Goal: Task Accomplishment & Management: Use online tool/utility

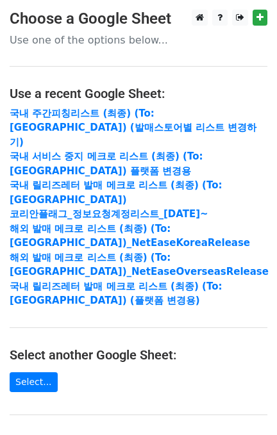
scroll to position [247, 0]
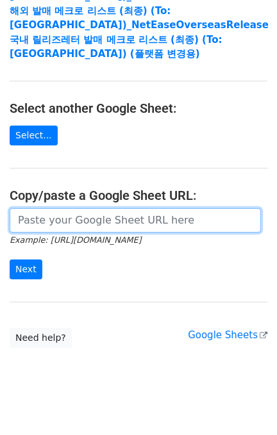
click at [115, 208] on input "url" at bounding box center [135, 220] width 251 height 24
paste input "[URL][DOMAIN_NAME]"
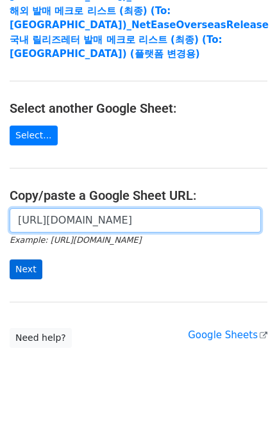
scroll to position [0, 404]
type input "[URL][DOMAIN_NAME]"
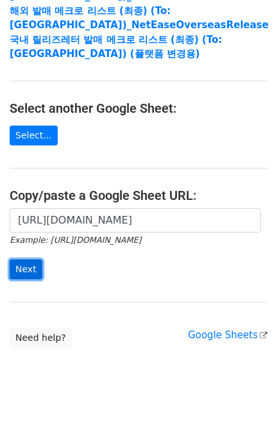
click at [35, 259] on input "Next" at bounding box center [26, 269] width 33 height 20
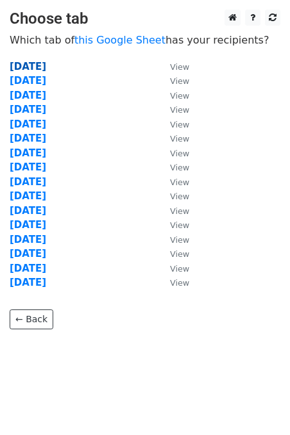
click at [46, 61] on strong "2025.09.16" at bounding box center [28, 67] width 37 height 12
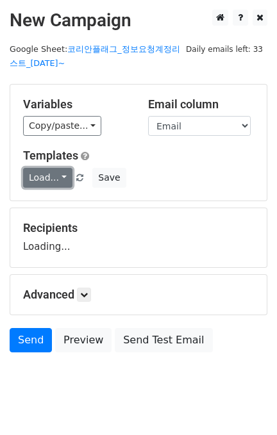
click at [59, 180] on link "Load..." at bounding box center [47, 178] width 49 height 20
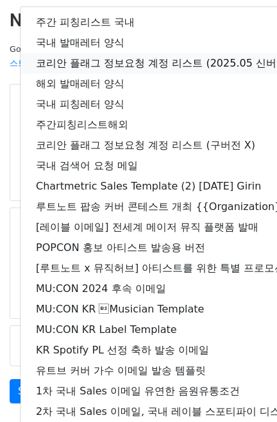
click at [130, 65] on link "코리안 플래그 정보요청 계정 리스트 (2025.05 신버전)" at bounding box center [225, 63] width 411 height 20
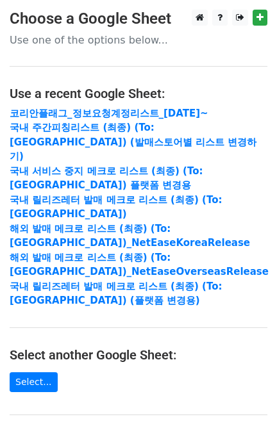
scroll to position [170, 0]
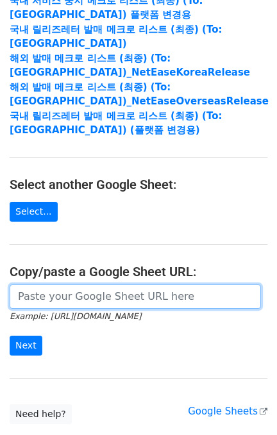
drag, startPoint x: 74, startPoint y: 277, endPoint x: 65, endPoint y: 281, distance: 10.3
click at [74, 284] on input "url" at bounding box center [135, 296] width 251 height 24
paste input "https://docs.google.com/spreadsheets/d/1KHcYv3-vWRWtZN51Yi1JdLg8VtCH7JkDX6q9Zm9…"
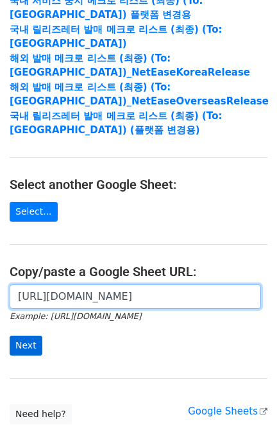
type input "https://docs.google.com/spreadsheets/d/1KHcYv3-vWRWtZN51Yi1JdLg8VtCH7JkDX6q9Zm9…"
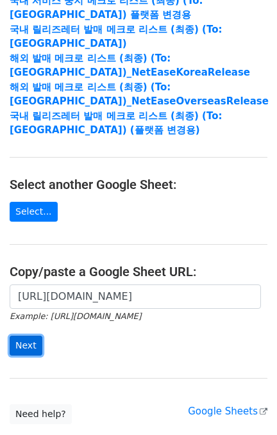
click at [24, 336] on input "Next" at bounding box center [26, 346] width 33 height 20
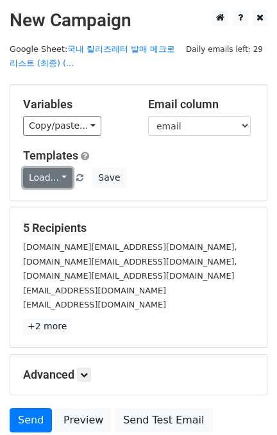
click at [54, 169] on link "Load..." at bounding box center [47, 178] width 49 height 20
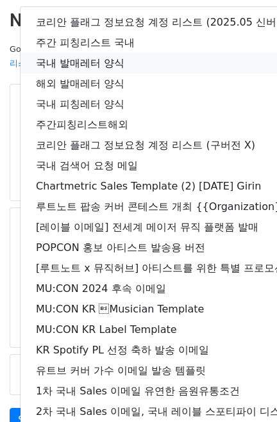
click at [83, 63] on link "국내 발매레터 양식" at bounding box center [225, 63] width 411 height 20
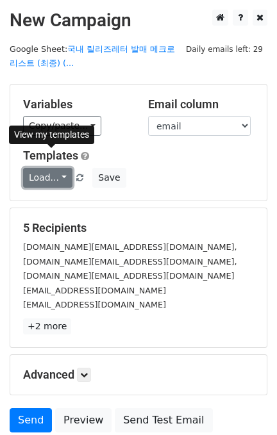
click at [39, 169] on link "Load..." at bounding box center [47, 178] width 49 height 20
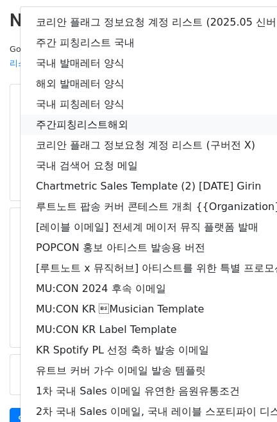
click at [20, 126] on div "코리안 플래그 정보요청 계정 리스트 (2025.05 신버전) 주간 피칭리스트 국내 국내 발매레터 양식 해외 발매레터 양식 국내 피칭레터 양식 …" at bounding box center [226, 217] width 413 height 422
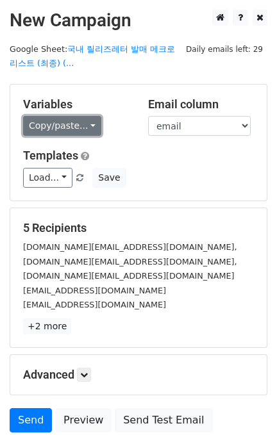
click at [28, 126] on link "Copy/paste..." at bounding box center [62, 126] width 78 height 20
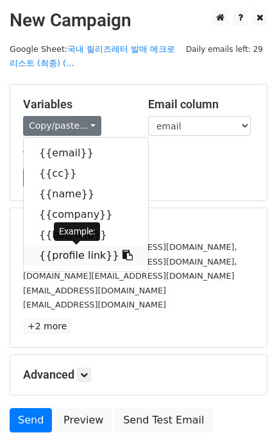
click at [86, 247] on link "{{profile link}}" at bounding box center [86, 255] width 124 height 20
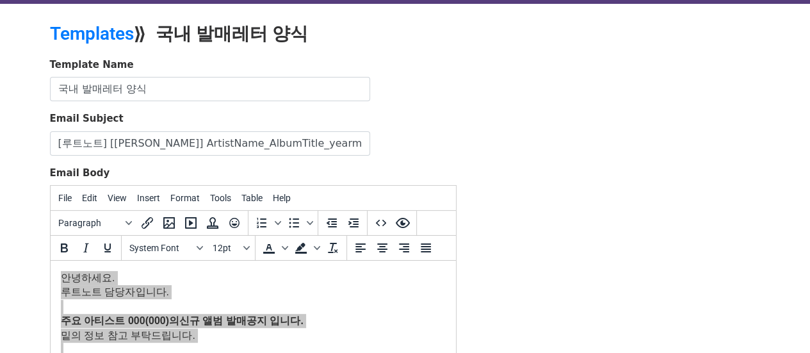
click at [533, 126] on div "Template Name 국내 발매레터 양식 Email Subject [루트노트] [신규] ArtistName_AlbumTitle_yearmo…" at bounding box center [405, 283] width 730 height 451
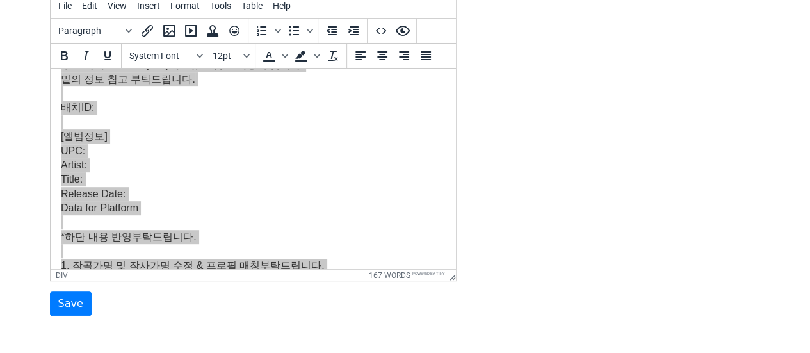
scroll to position [128, 0]
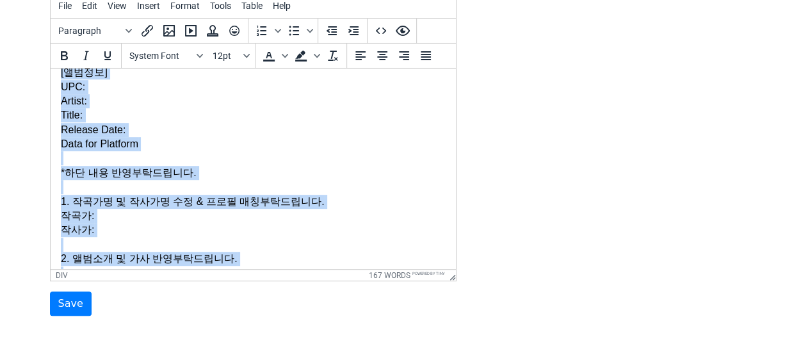
click at [103, 209] on div "밑의 정보 참고 부탁드립니다. 배치ID: [앨범정보] UPC: Artist: Title: Release Date: Data for Platfo…" at bounding box center [252, 187] width 385 height 359
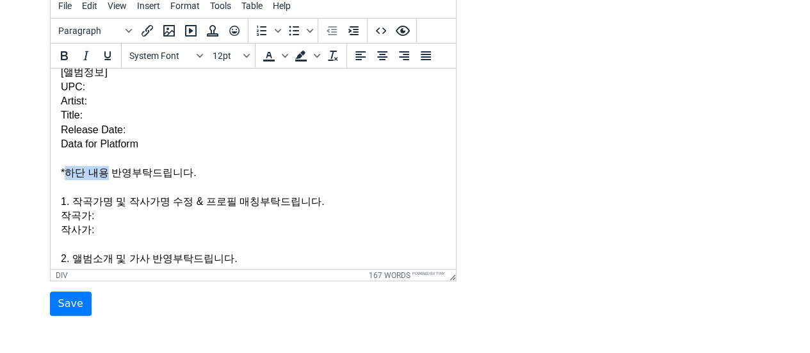
drag, startPoint x: 104, startPoint y: 172, endPoint x: 68, endPoint y: 172, distance: 36.5
click at [68, 172] on div "밑의 정보 참고 부탁드립니다. 배치ID: [앨범정보] UPC: Artist: Title: Release Date: Data for Platfo…" at bounding box center [252, 187] width 385 height 359
click at [310, 55] on span "Background color" at bounding box center [301, 56] width 22 height 22
click at [314, 54] on icon "Background color" at bounding box center [317, 56] width 6 height 6
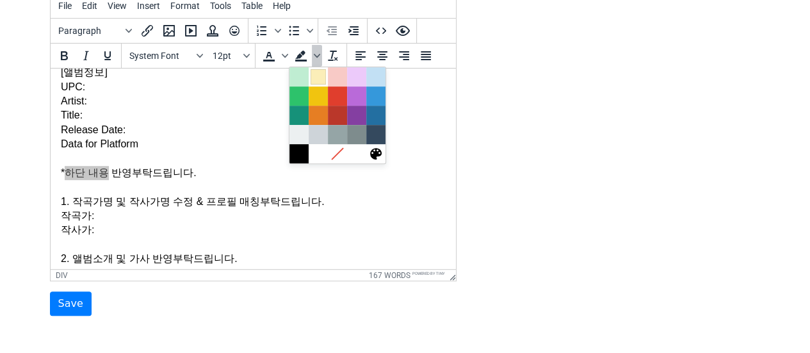
click at [316, 74] on div at bounding box center [318, 76] width 15 height 15
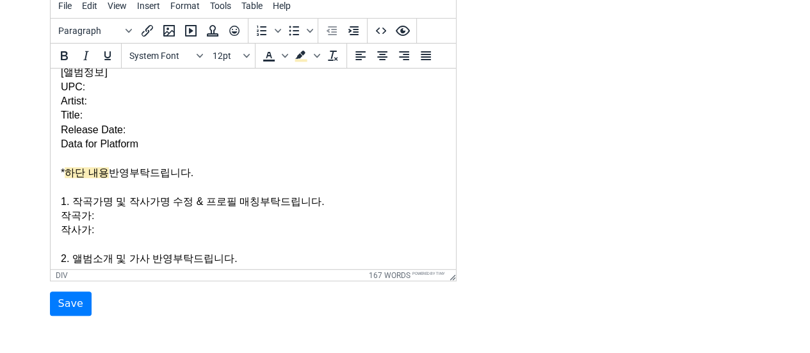
click at [320, 170] on div "밑의 정보 참고 부탁드립니다. 배치ID: [앨범정보] UPC: Artist: Title: Release Date: Data for Platfo…" at bounding box center [252, 187] width 385 height 359
click at [59, 304] on input "Save" at bounding box center [71, 303] width 42 height 24
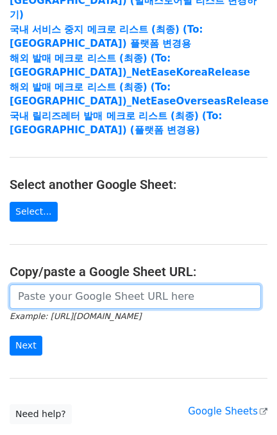
scroll to position [170, 0]
click at [81, 284] on input "url" at bounding box center [135, 296] width 251 height 24
paste input "[URL][DOMAIN_NAME]"
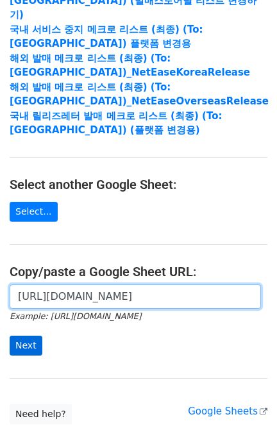
scroll to position [0, 461]
type input "[URL][DOMAIN_NAME]"
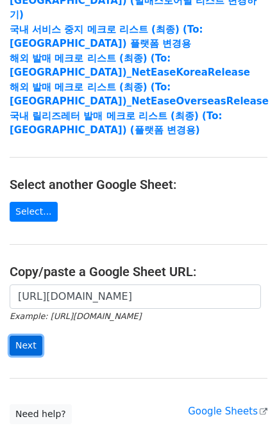
click at [37, 336] on input "Next" at bounding box center [26, 346] width 33 height 20
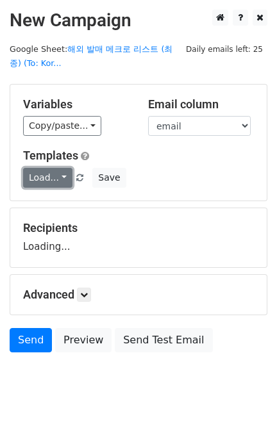
click at [55, 176] on link "Load..." at bounding box center [47, 178] width 49 height 20
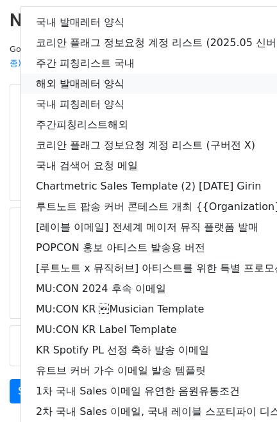
click at [90, 83] on link "해외 발매레터 양식" at bounding box center [225, 84] width 411 height 20
